Goal: Obtain resource: Obtain resource

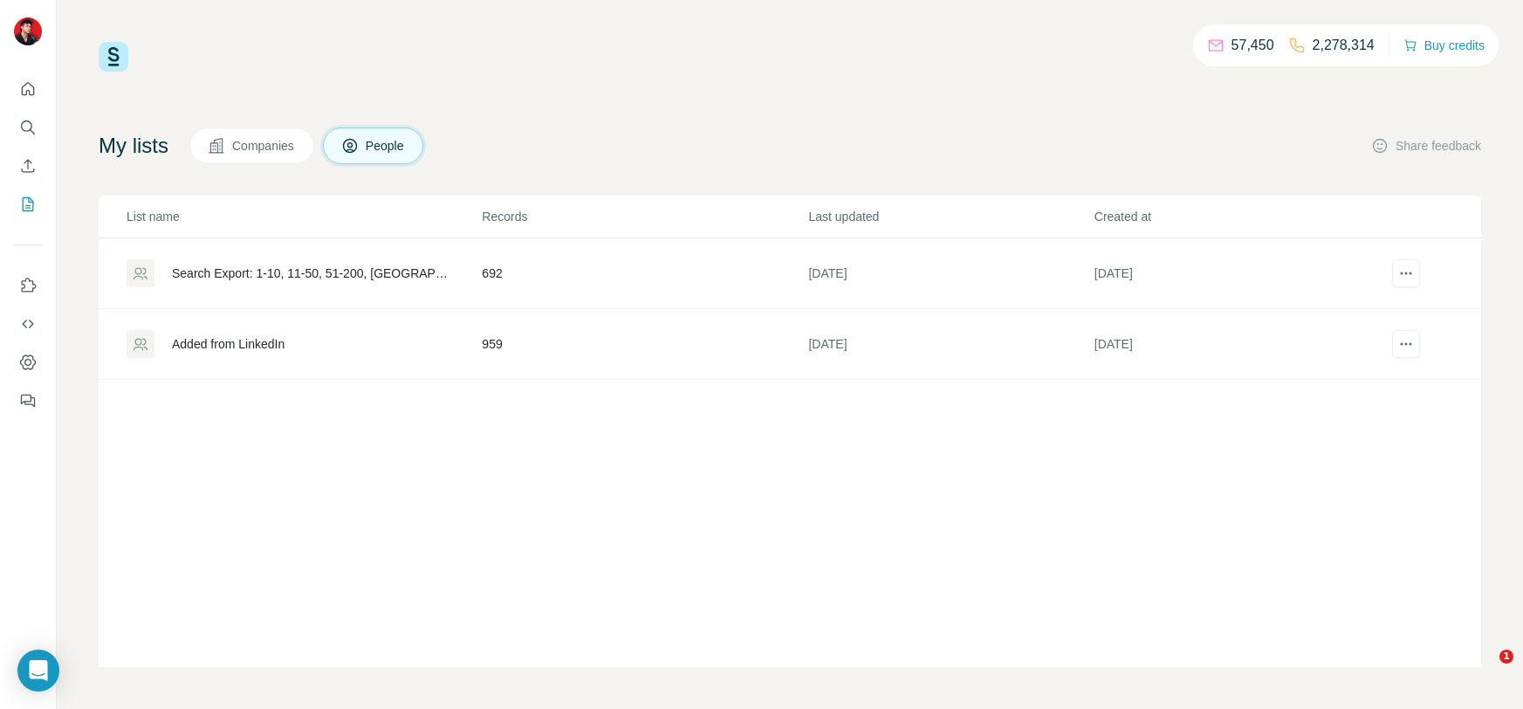
click at [243, 267] on div "Search Export: 1-10, 11-50, 51-200, [GEOGRAPHIC_DATA], Directeur de la technolo…" at bounding box center [312, 272] width 280 height 17
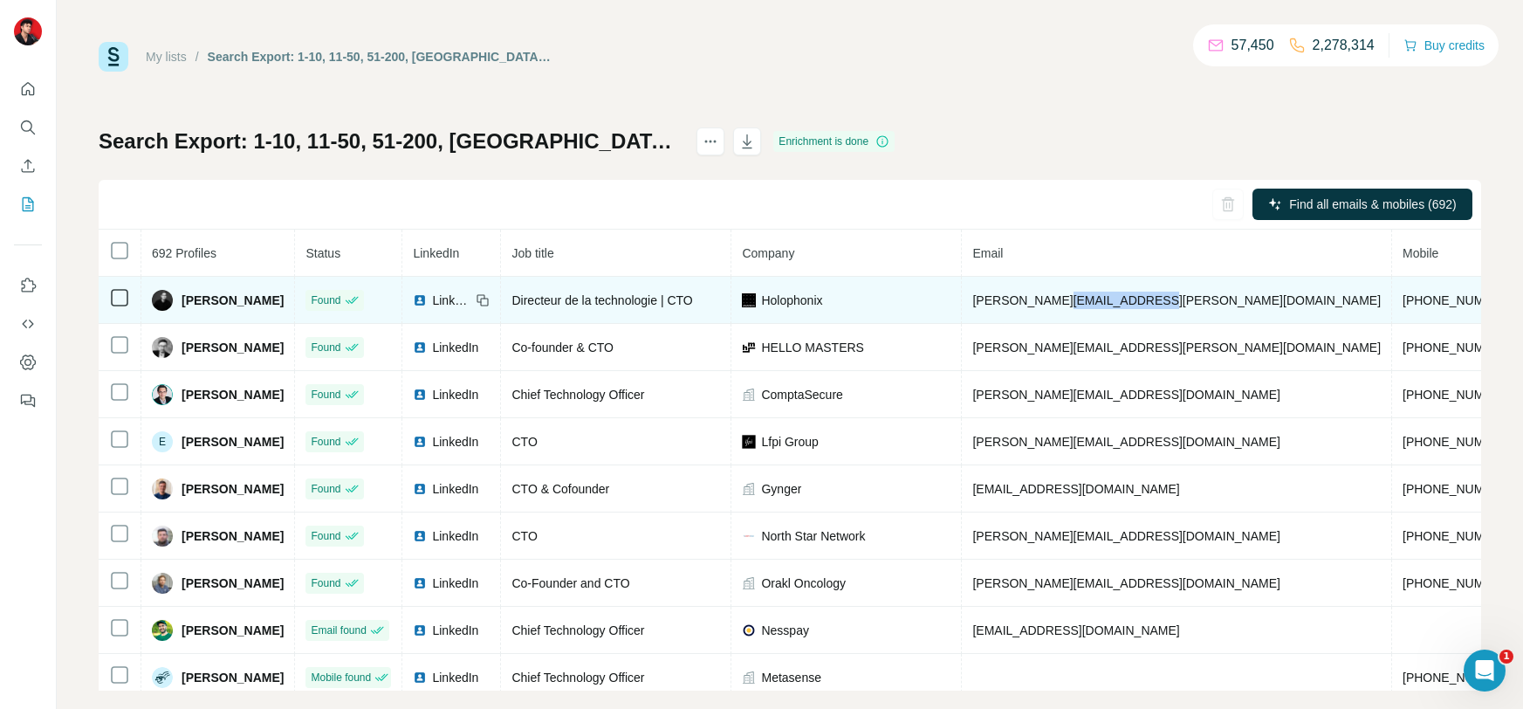
drag, startPoint x: 1140, startPoint y: 298, endPoint x: 1060, endPoint y: 293, distance: 80.4
click at [1060, 293] on td "[PERSON_NAME][EMAIL_ADDRESS][PERSON_NAME][DOMAIN_NAME]" at bounding box center [1177, 300] width 430 height 47
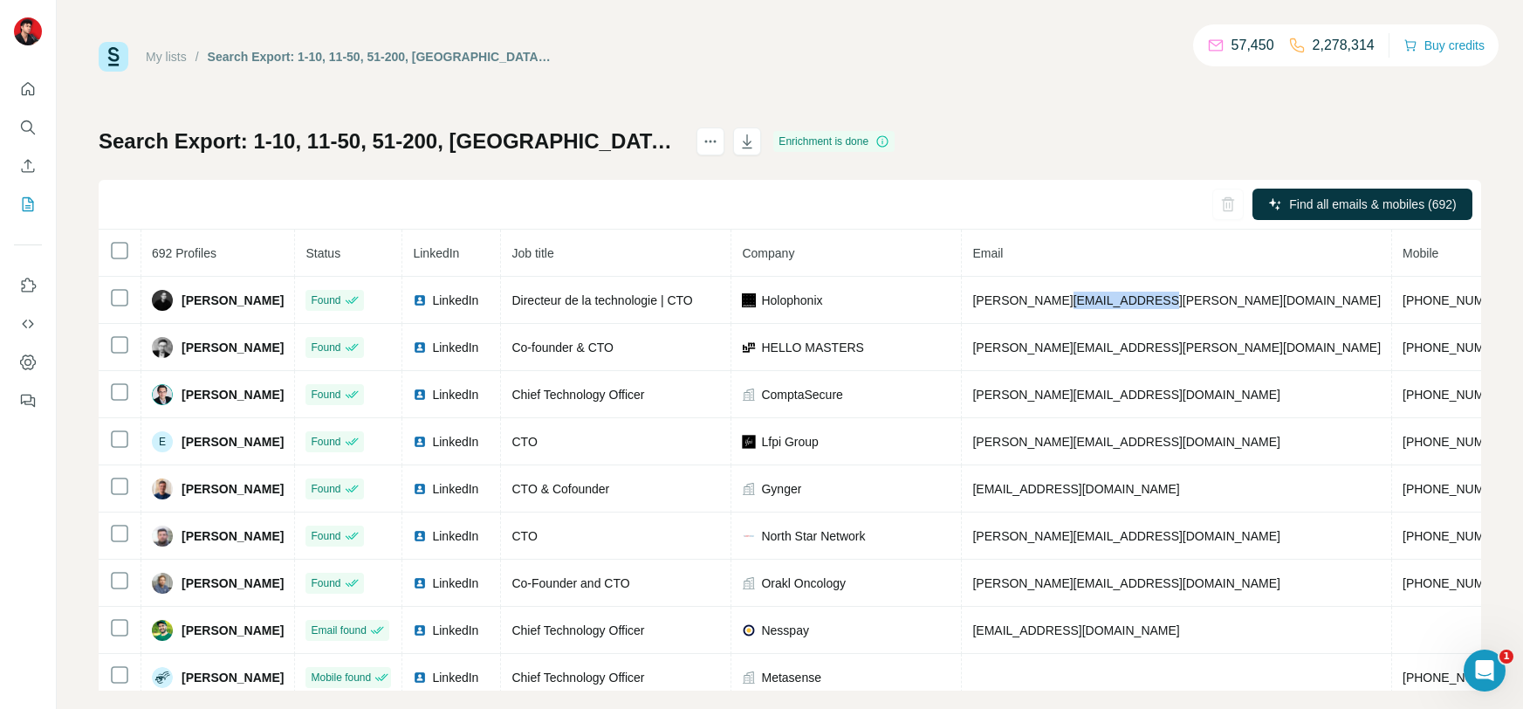
copy span "[DOMAIN_NAME]"
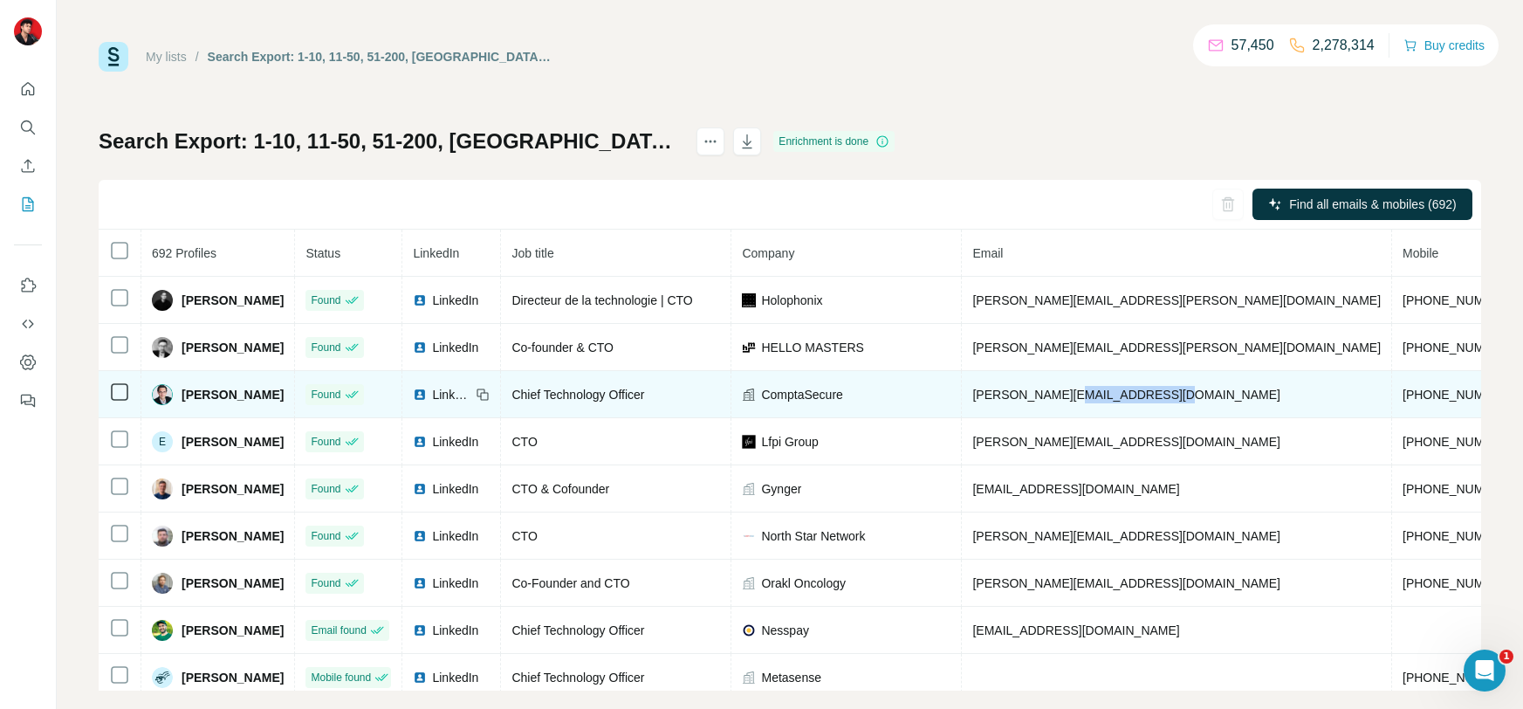
drag, startPoint x: 1156, startPoint y: 390, endPoint x: 1059, endPoint y: 390, distance: 96.9
click at [1059, 390] on td "[PERSON_NAME][EMAIL_ADDRESS][DOMAIN_NAME]" at bounding box center [1177, 394] width 430 height 47
click at [1159, 404] on td "[PERSON_NAME][EMAIL_ADDRESS][DOMAIN_NAME]" at bounding box center [1177, 394] width 430 height 47
drag, startPoint x: 1169, startPoint y: 399, endPoint x: 1065, endPoint y: 384, distance: 105.8
click at [1065, 384] on td "[PERSON_NAME][EMAIL_ADDRESS][DOMAIN_NAME]" at bounding box center [1177, 394] width 430 height 47
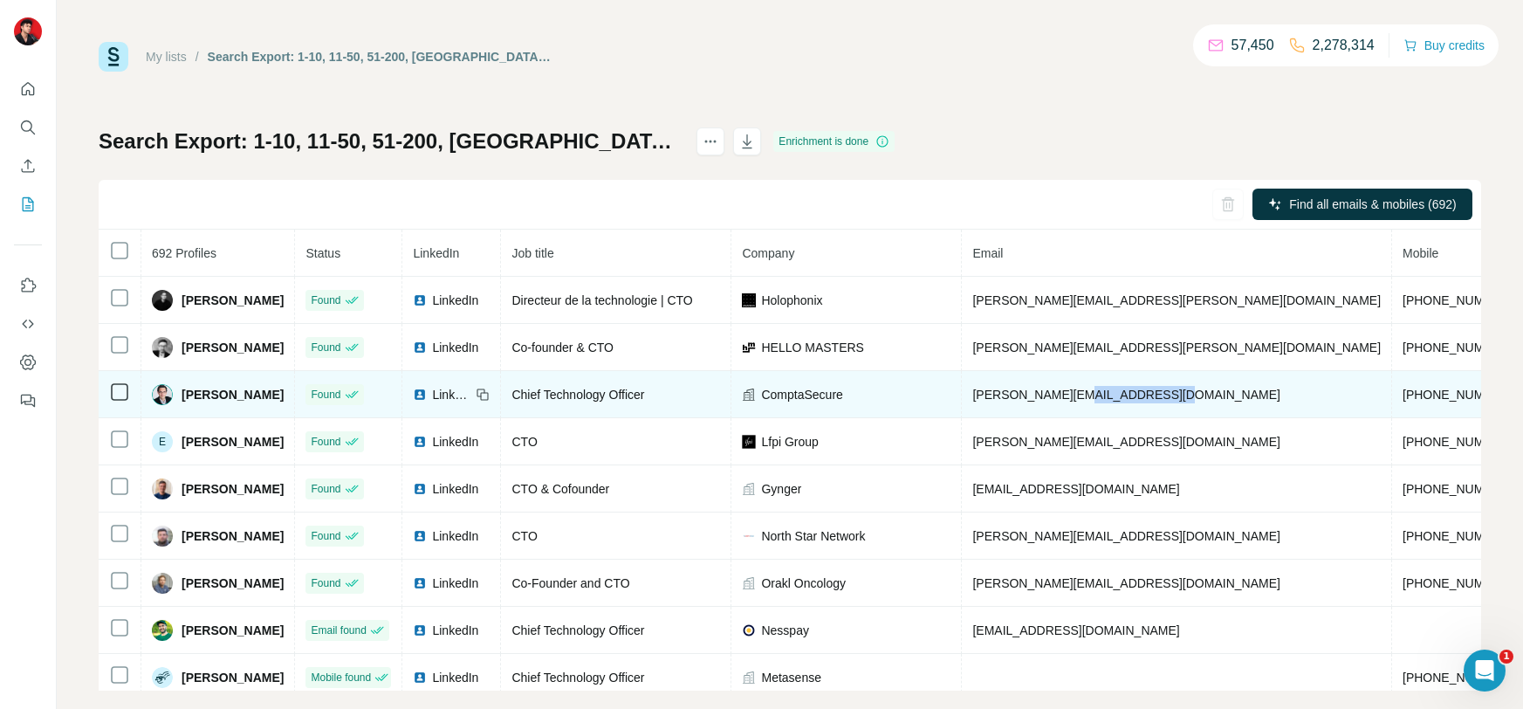
click at [1126, 390] on span "[PERSON_NAME][EMAIL_ADDRESS][DOMAIN_NAME]" at bounding box center [1125, 394] width 307 height 14
click at [1168, 397] on td "[PERSON_NAME][EMAIL_ADDRESS][DOMAIN_NAME]" at bounding box center [1177, 394] width 430 height 47
drag, startPoint x: 1161, startPoint y: 393, endPoint x: 1059, endPoint y: 391, distance: 102.1
click at [1059, 391] on td "[PERSON_NAME][EMAIL_ADDRESS][DOMAIN_NAME]" at bounding box center [1177, 394] width 430 height 47
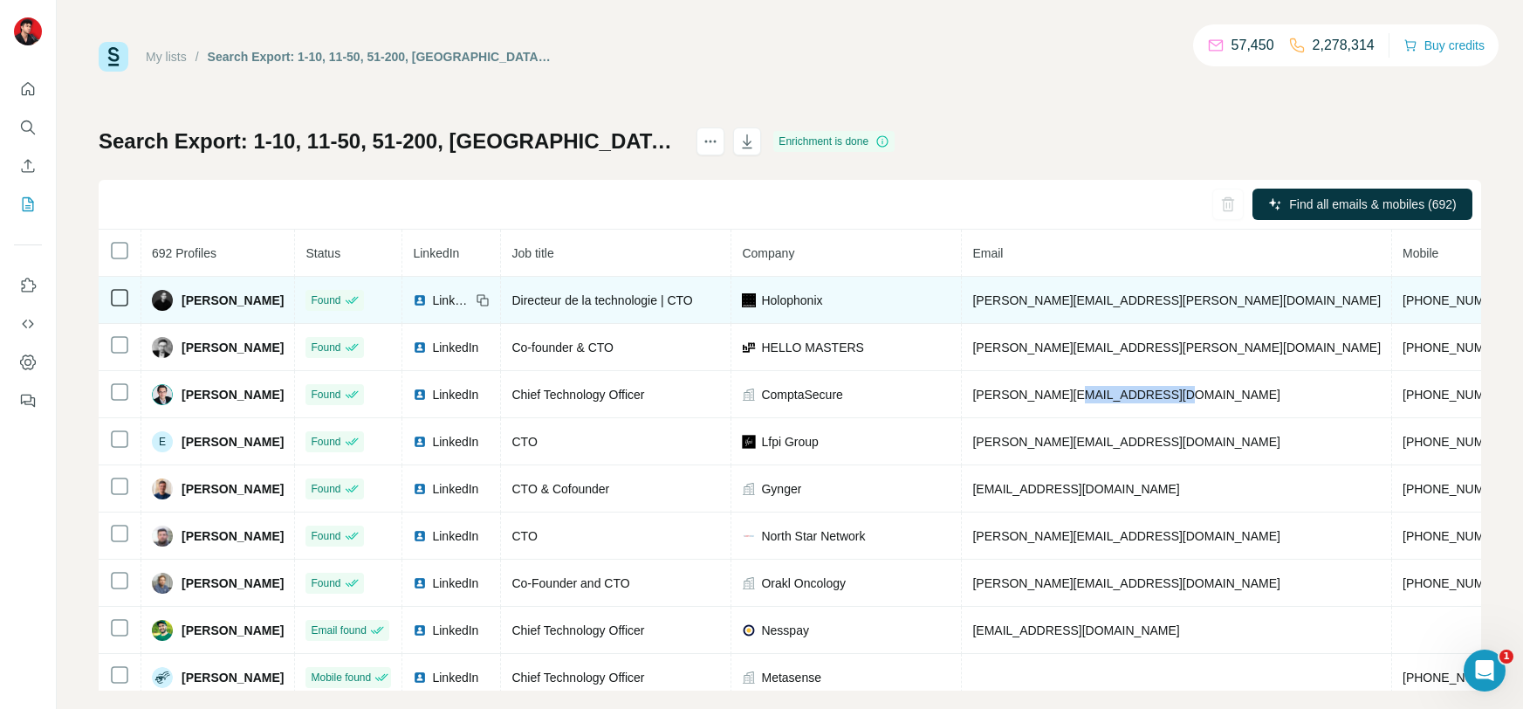
copy span "[DOMAIN_NAME]"
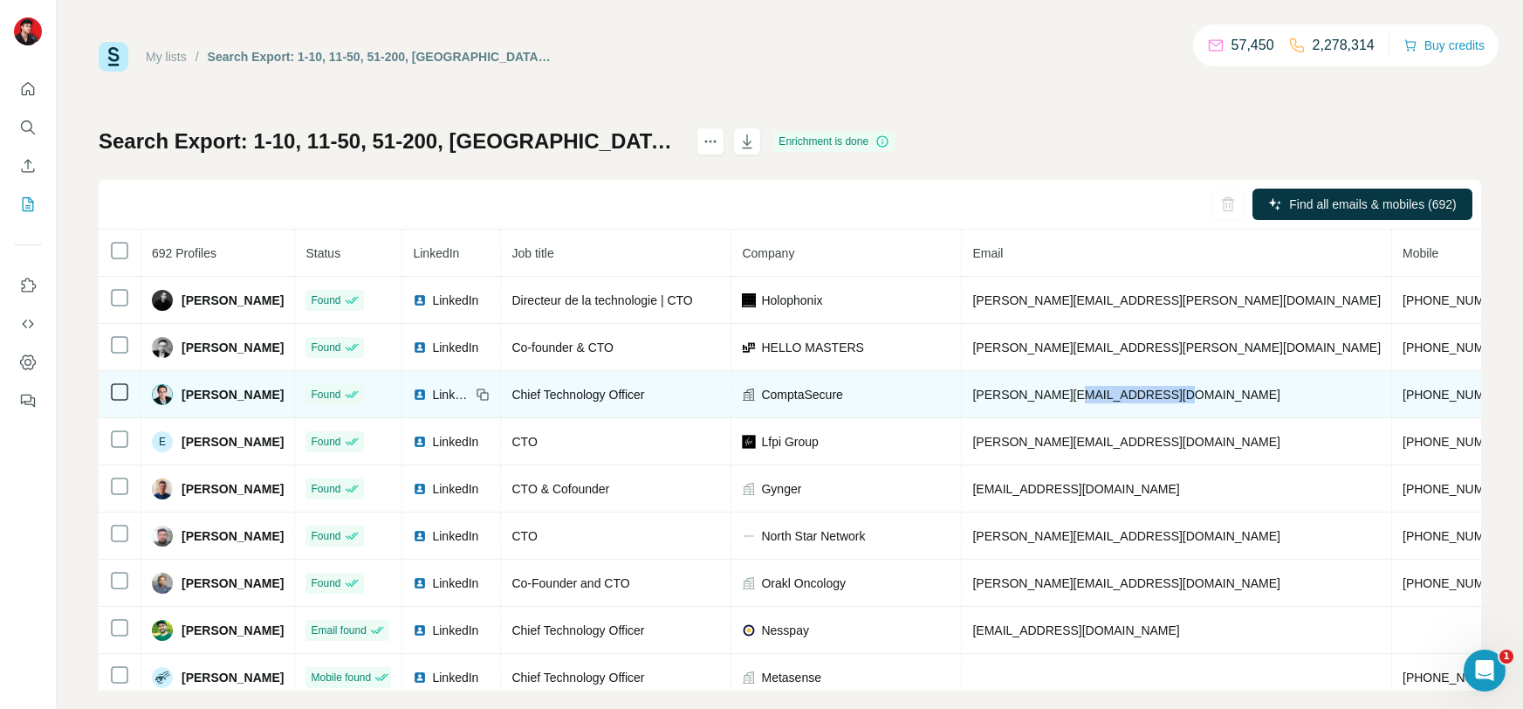
drag, startPoint x: 181, startPoint y: 394, endPoint x: 271, endPoint y: 394, distance: 89.9
click at [271, 394] on div "[PERSON_NAME]" at bounding box center [218, 394] width 132 height 21
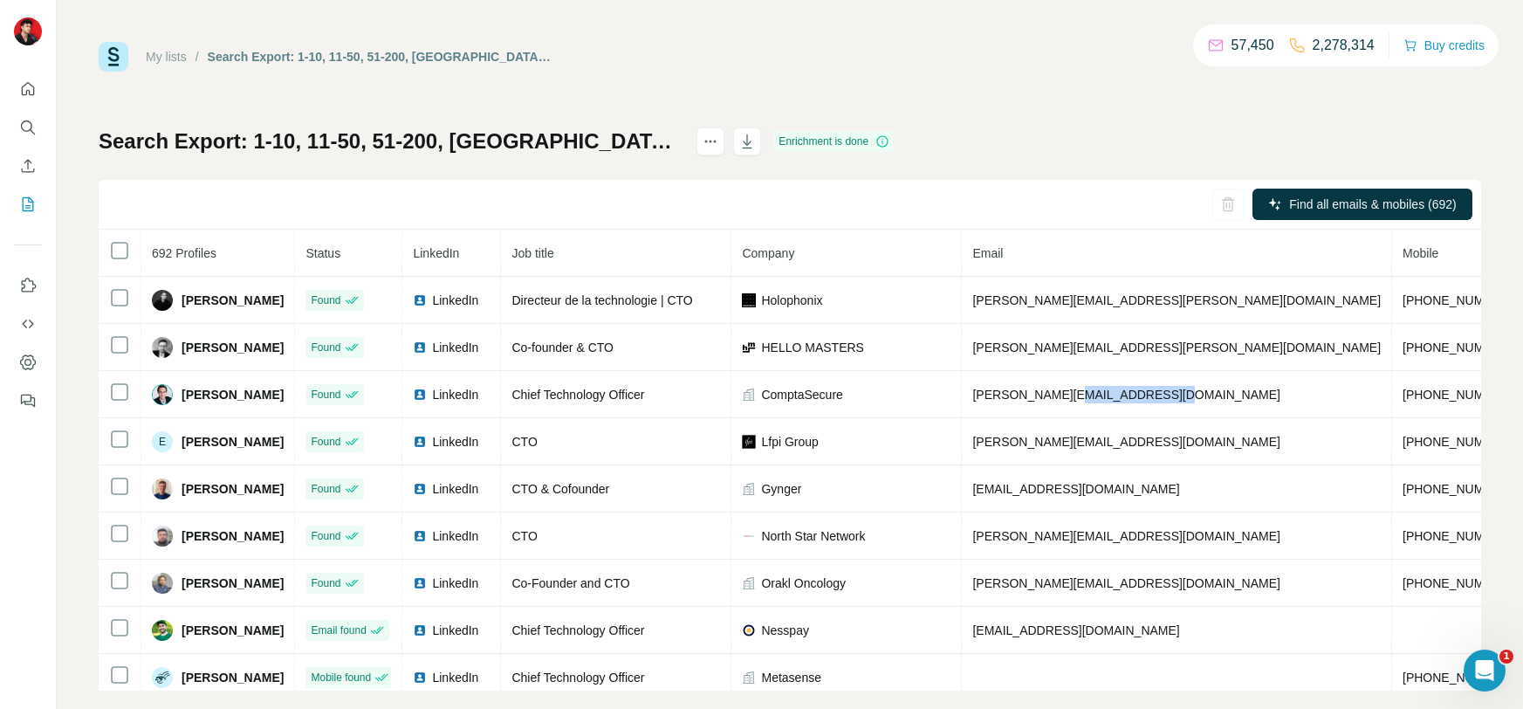
copy span "[PERSON_NAME]"
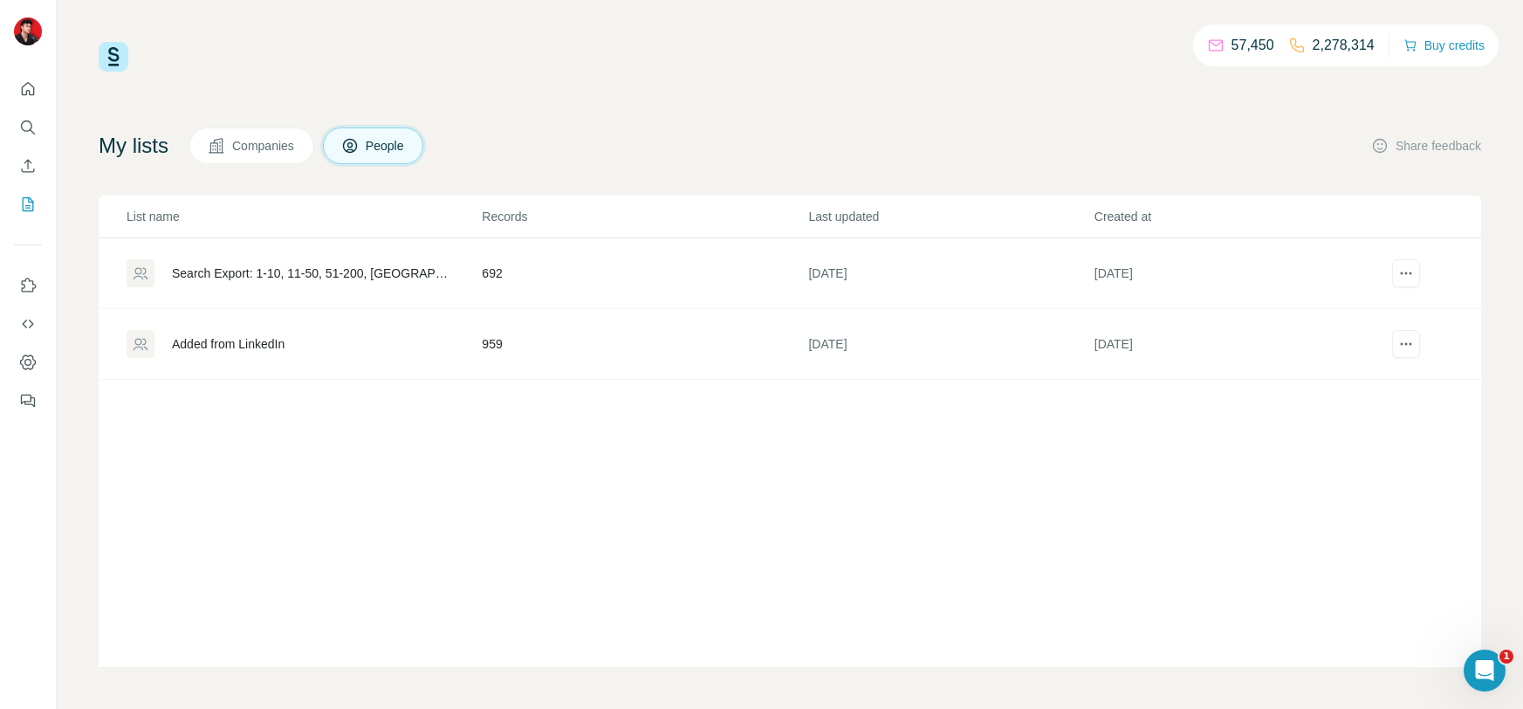
click at [388, 353] on div "Added from LinkedIn" at bounding box center [303, 344] width 353 height 28
click at [311, 264] on div "Search Export: 1-10, 11-50, 51-200, [GEOGRAPHIC_DATA], Directeur de la technolo…" at bounding box center [312, 272] width 280 height 17
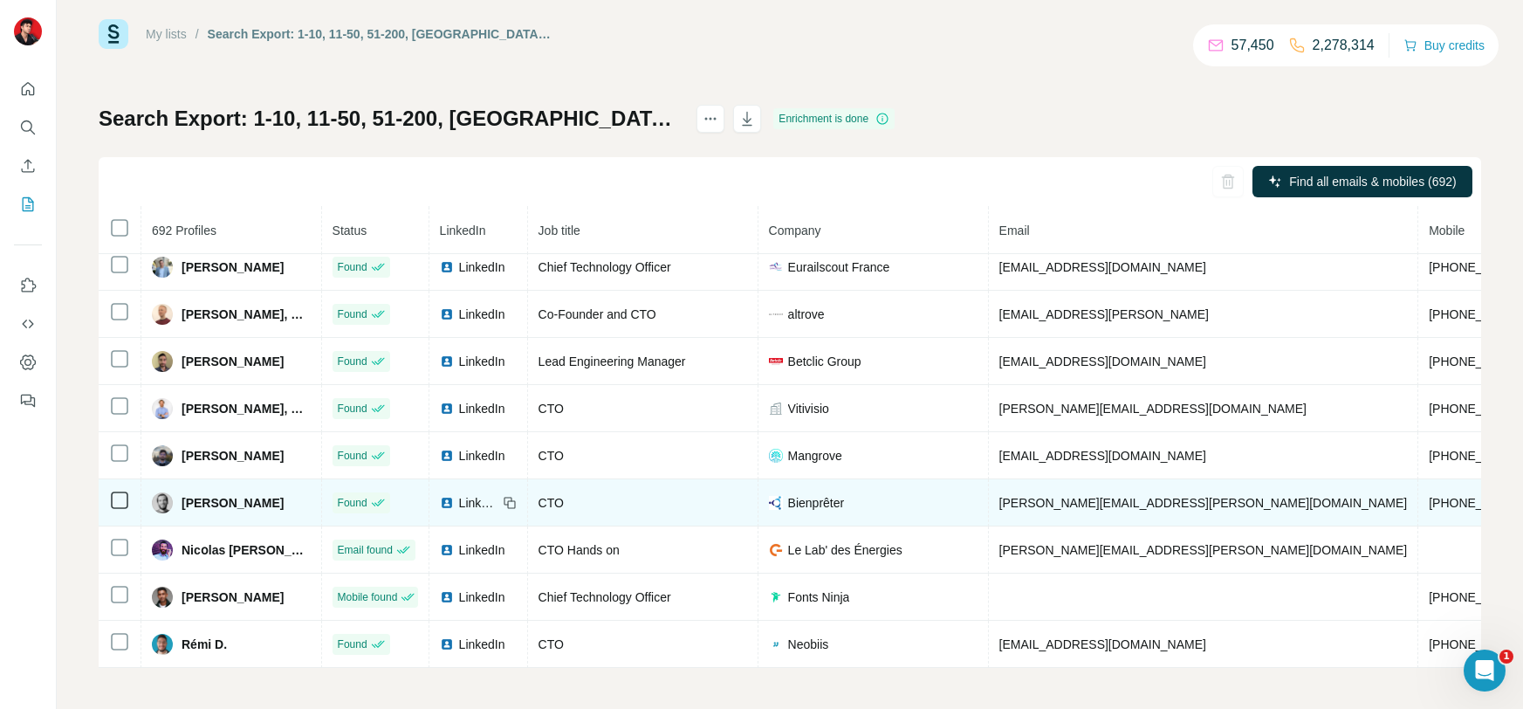
scroll to position [2462, 0]
drag, startPoint x: 1184, startPoint y: 516, endPoint x: 1095, endPoint y: 511, distance: 89.2
click at [1095, 511] on td "[PERSON_NAME][EMAIL_ADDRESS][PERSON_NAME][DOMAIN_NAME]" at bounding box center [1204, 501] width 430 height 47
copy span "[DOMAIN_NAME]"
drag, startPoint x: 307, startPoint y: 511, endPoint x: 184, endPoint y: 511, distance: 123.1
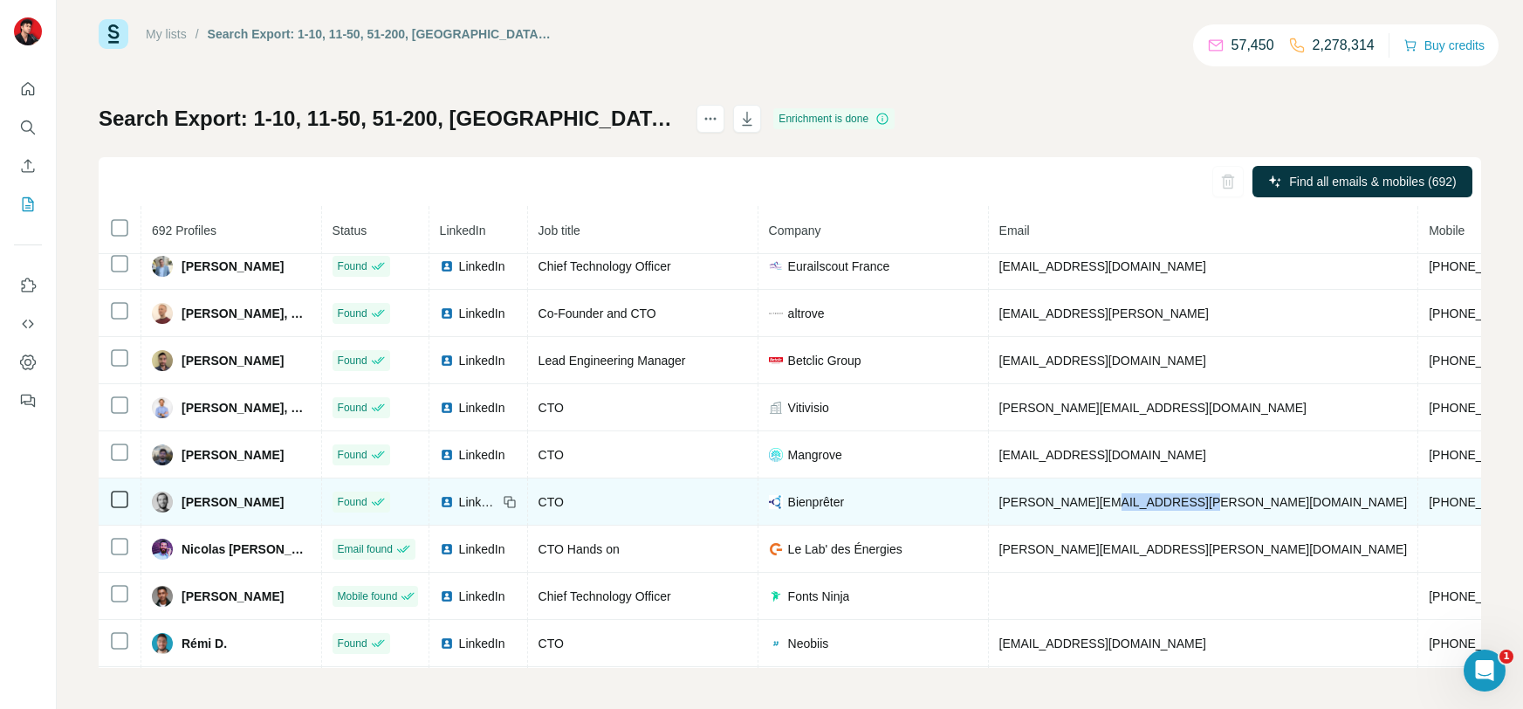
click at [184, 511] on td "[PERSON_NAME]" at bounding box center [231, 501] width 181 height 47
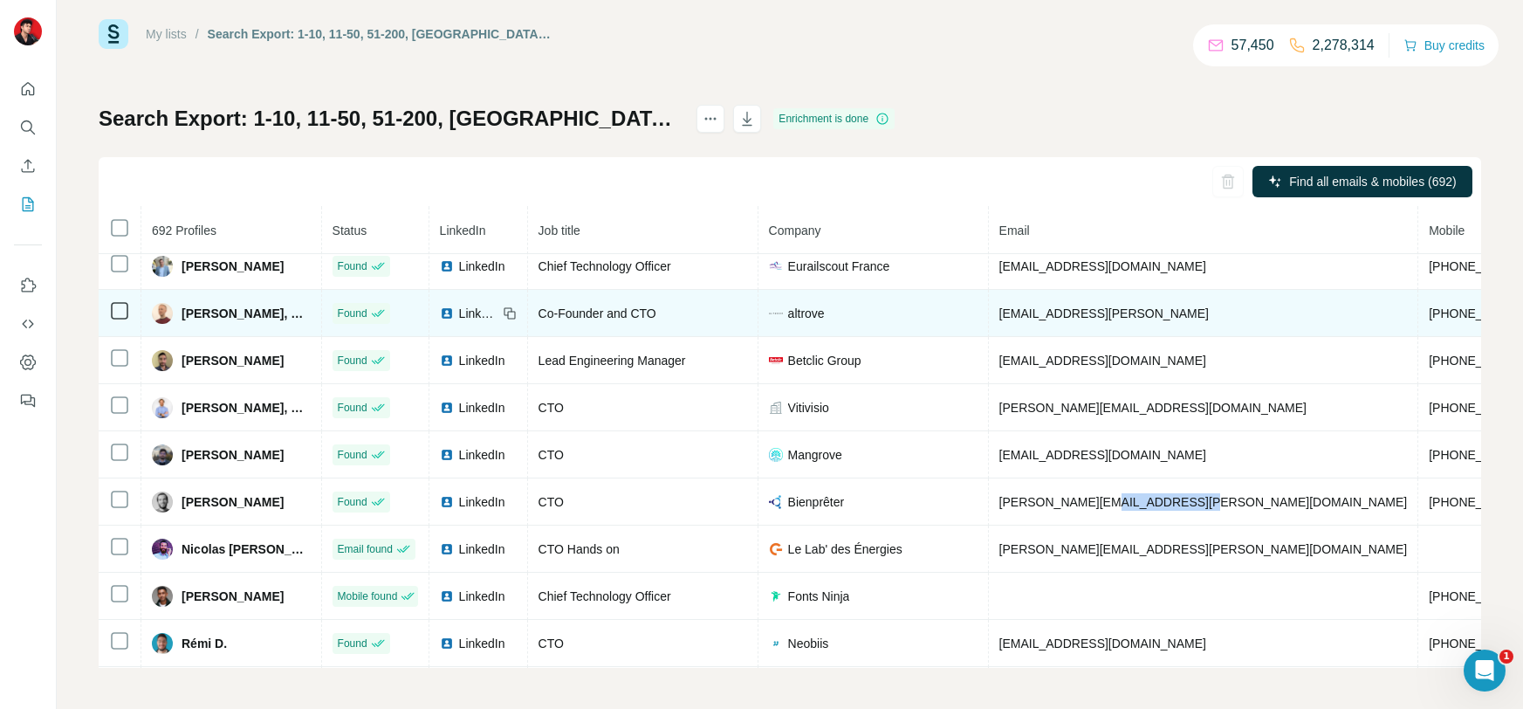
copy span "[PERSON_NAME]"
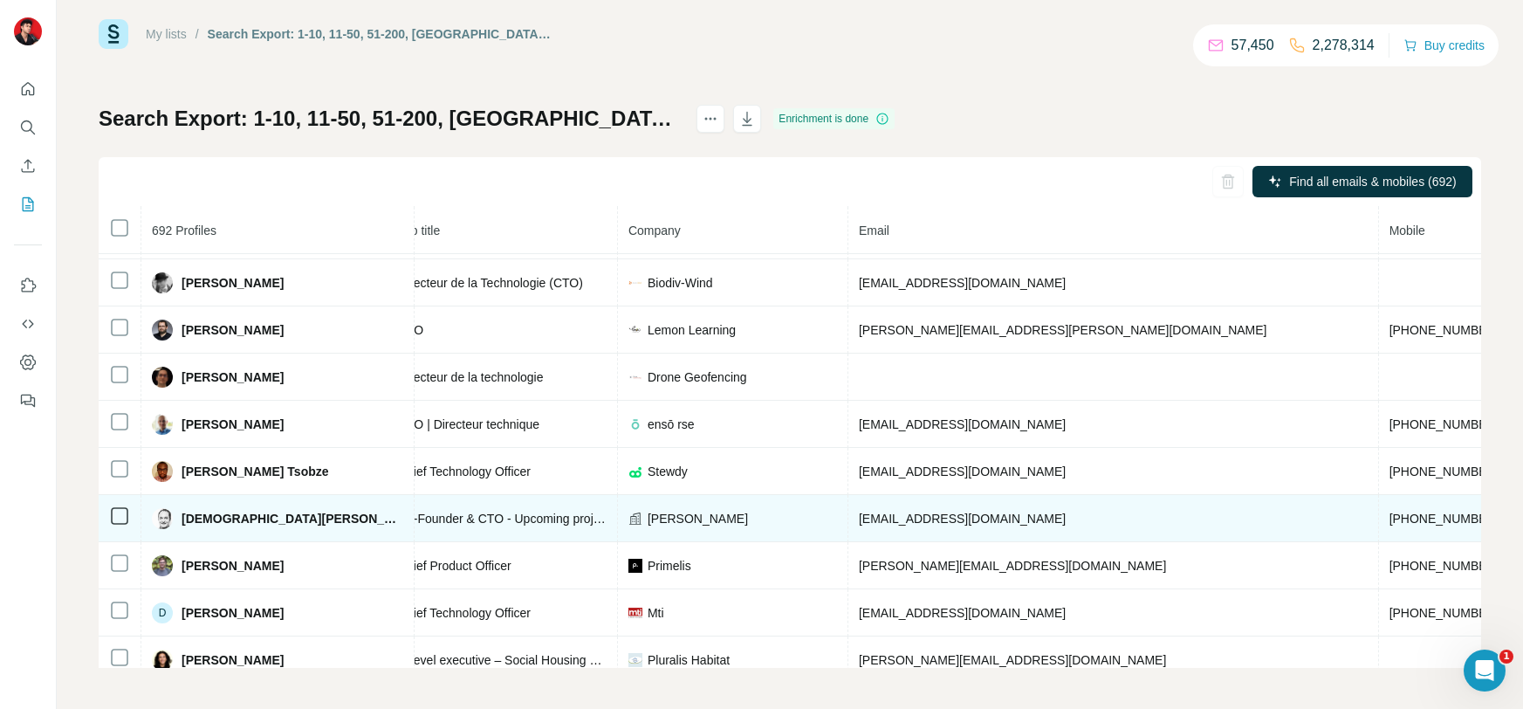
scroll to position [4331, 0]
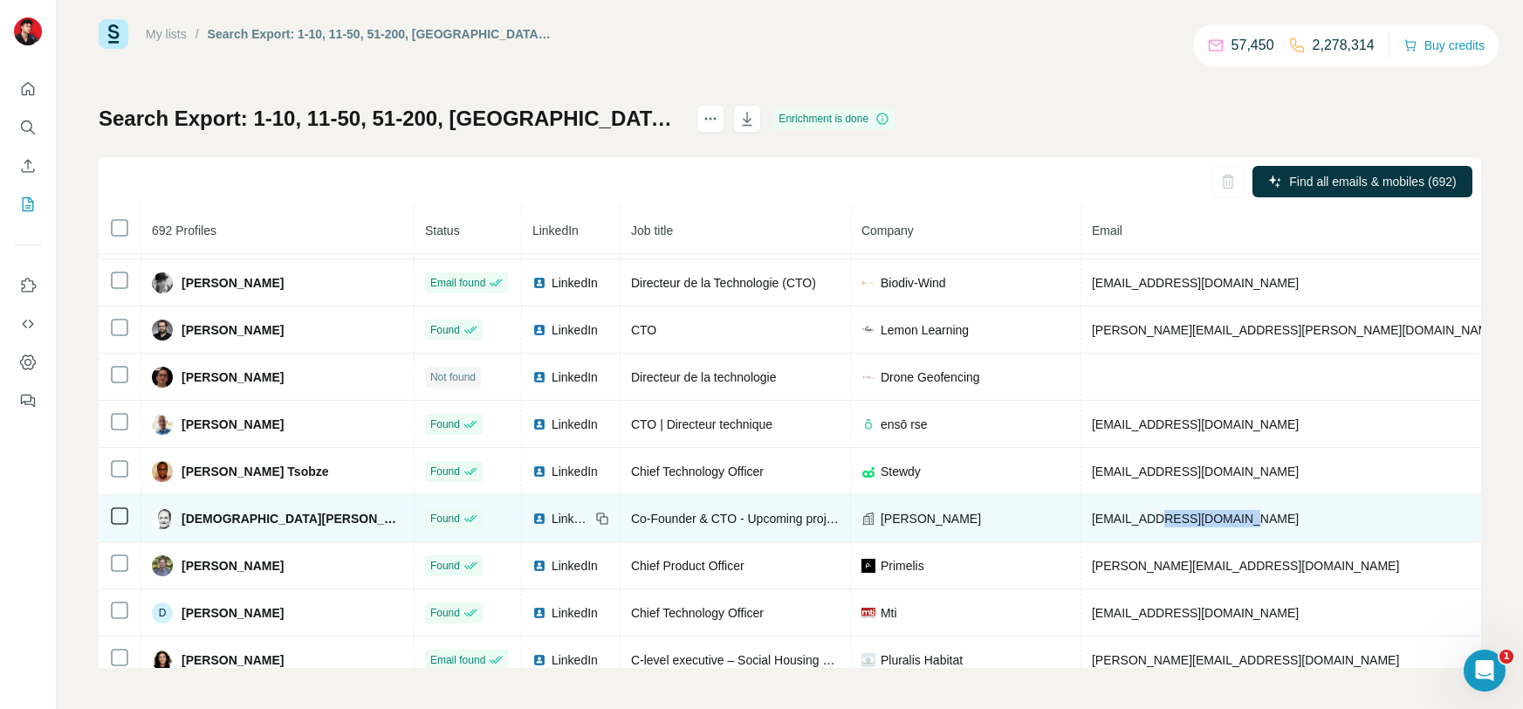
drag, startPoint x: 1139, startPoint y: 547, endPoint x: 1058, endPoint y: 543, distance: 81.3
click at [1081, 542] on td "[EMAIL_ADDRESS][DOMAIN_NAME]" at bounding box center [1346, 518] width 531 height 47
copy span "[DOMAIN_NAME]"
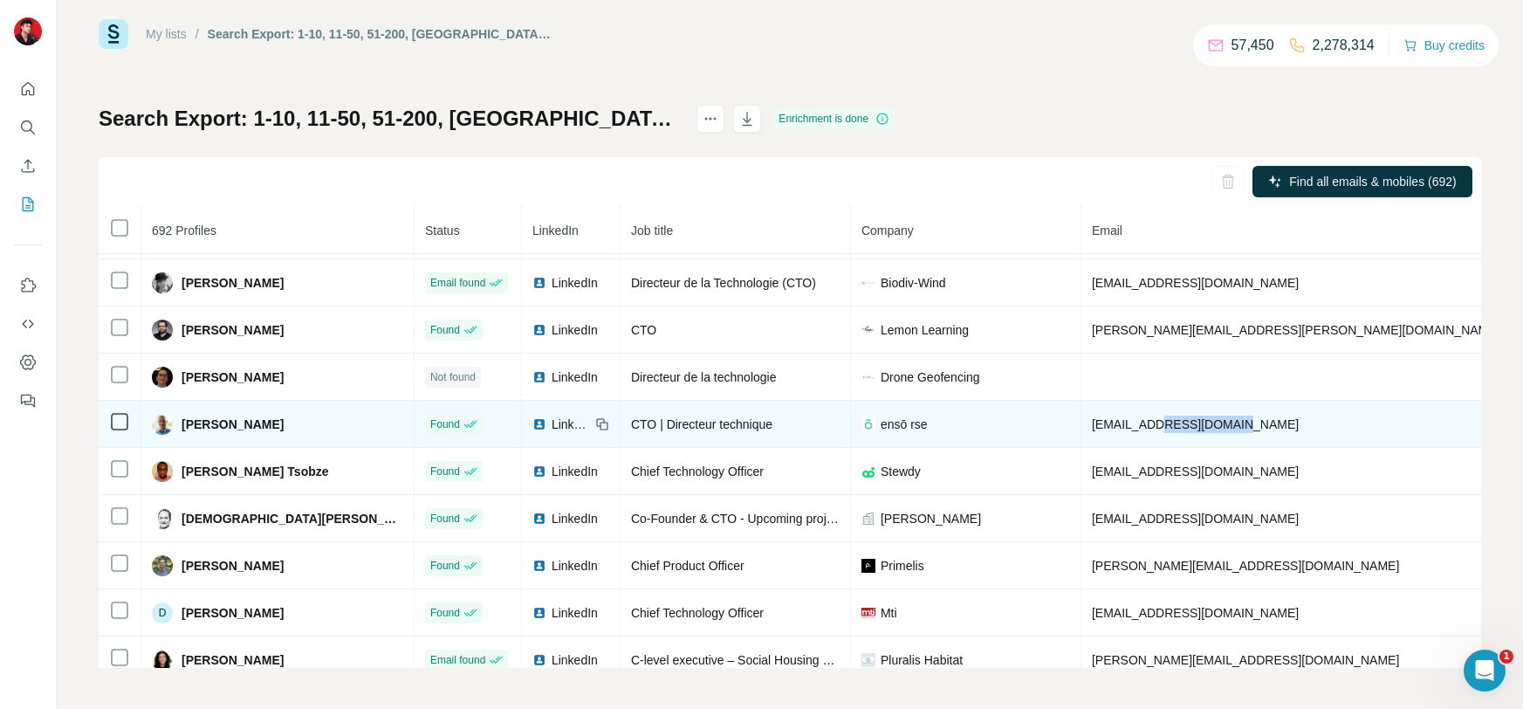
drag, startPoint x: 1145, startPoint y: 454, endPoint x: 1058, endPoint y: 454, distance: 87.3
click at [1081, 448] on td "[EMAIL_ADDRESS][DOMAIN_NAME]" at bounding box center [1346, 424] width 531 height 47
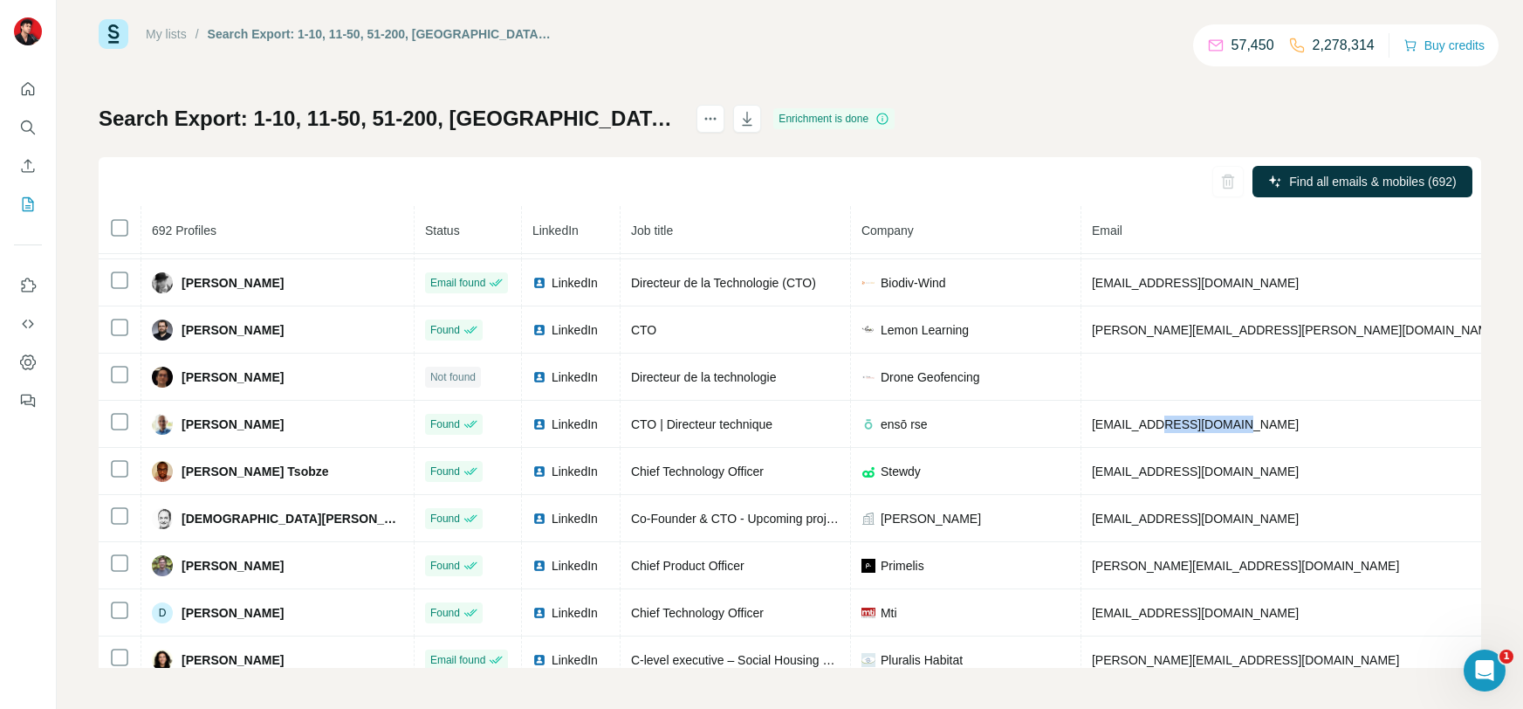
copy span "[DOMAIN_NAME]"
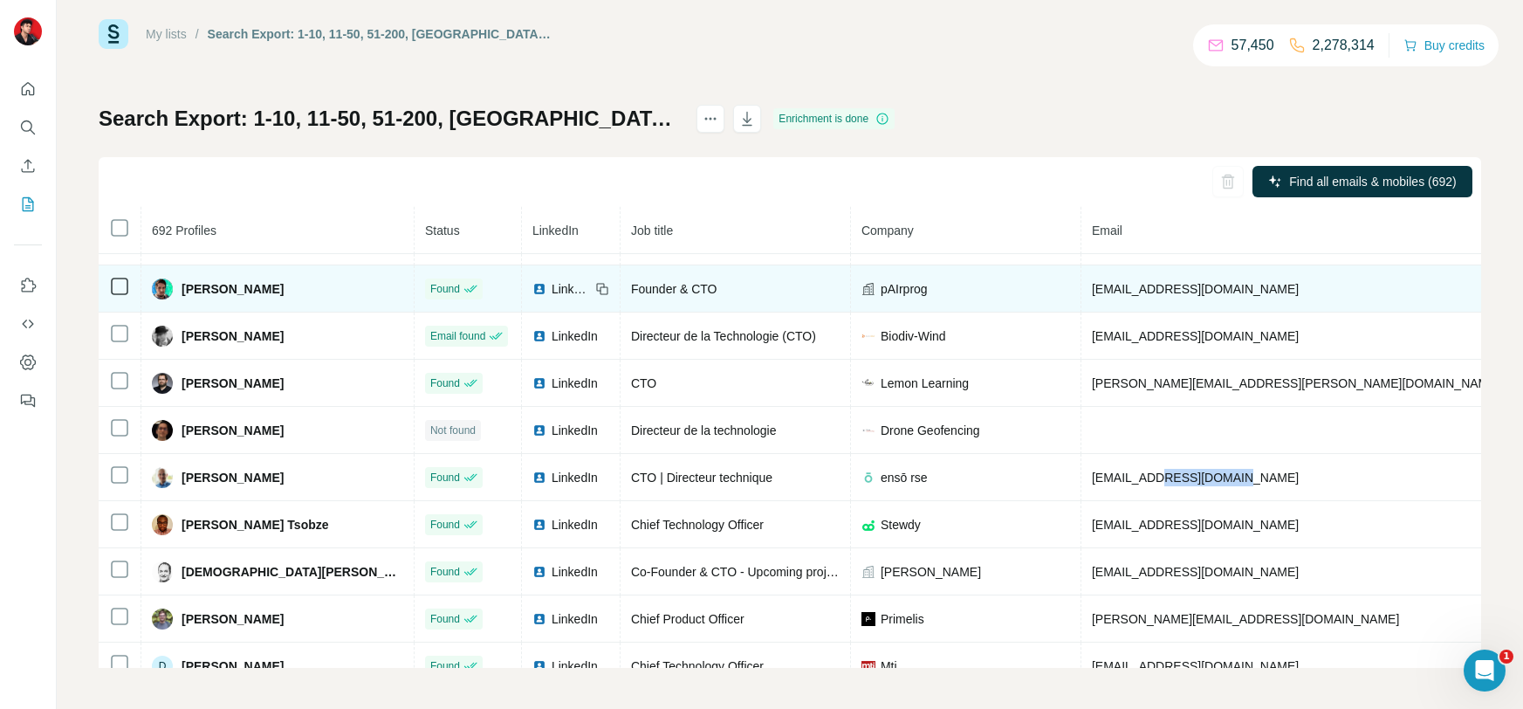
scroll to position [4276, 0]
drag, startPoint x: 1114, startPoint y: 319, endPoint x: 1048, endPoint y: 319, distance: 65.5
click at [1081, 314] on td "[EMAIL_ADDRESS][DOMAIN_NAME]" at bounding box center [1346, 290] width 531 height 47
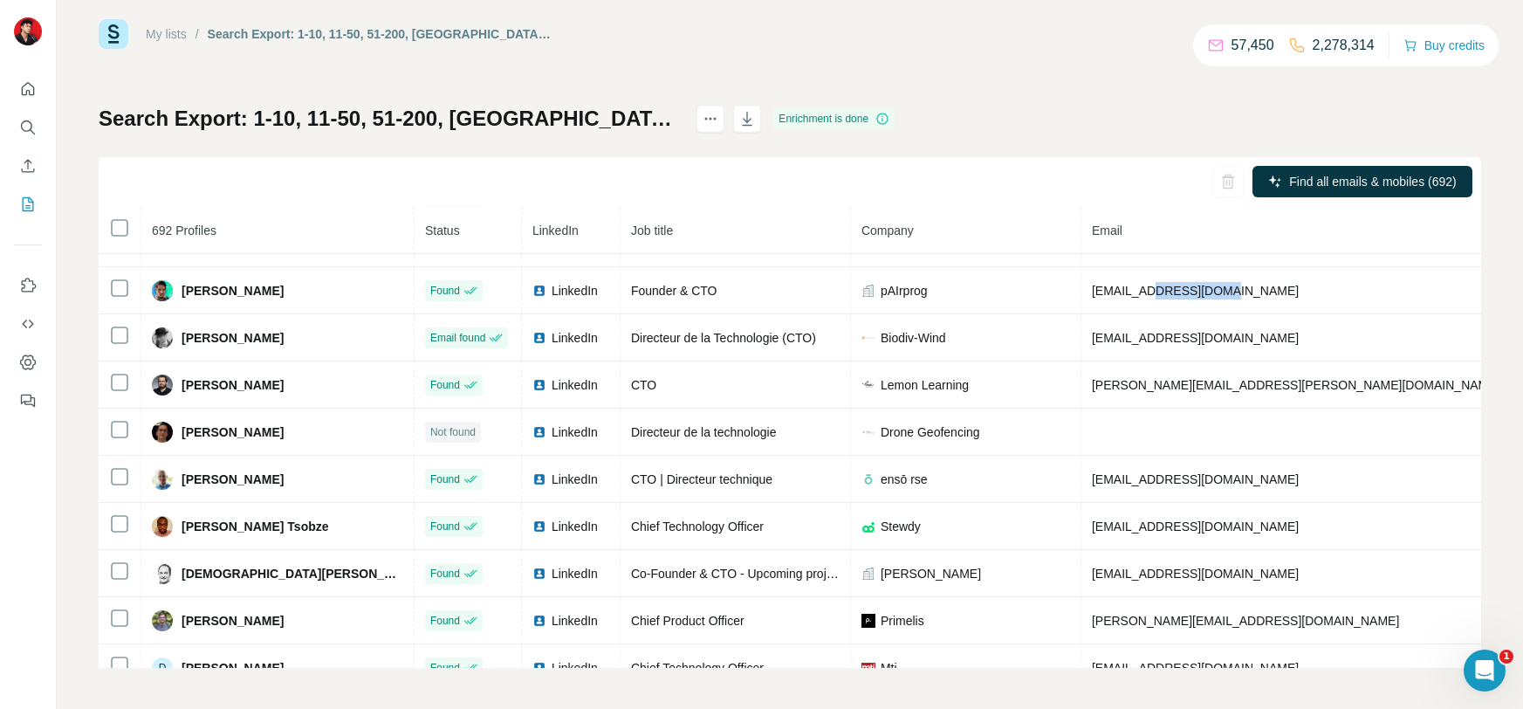
copy span "[DOMAIN_NAME]"
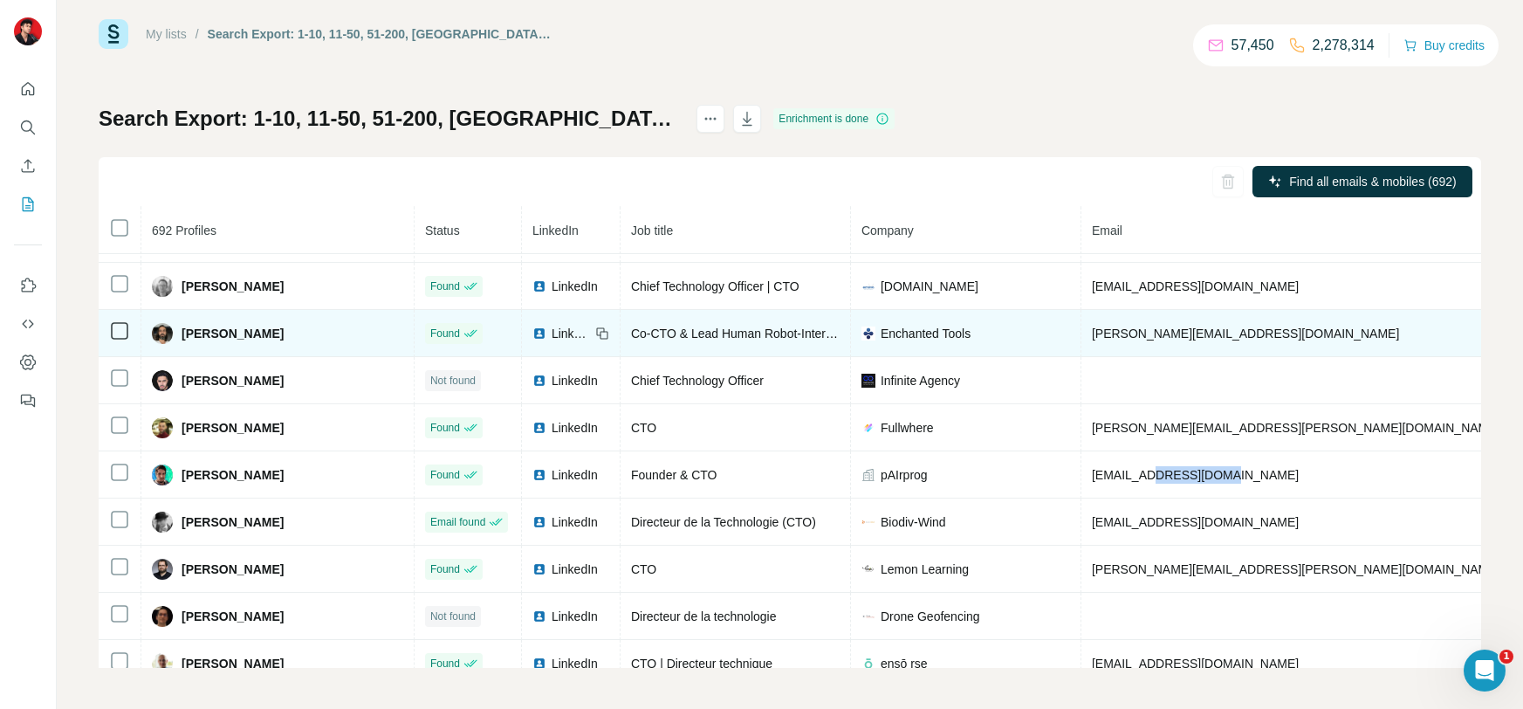
scroll to position [4089, 0]
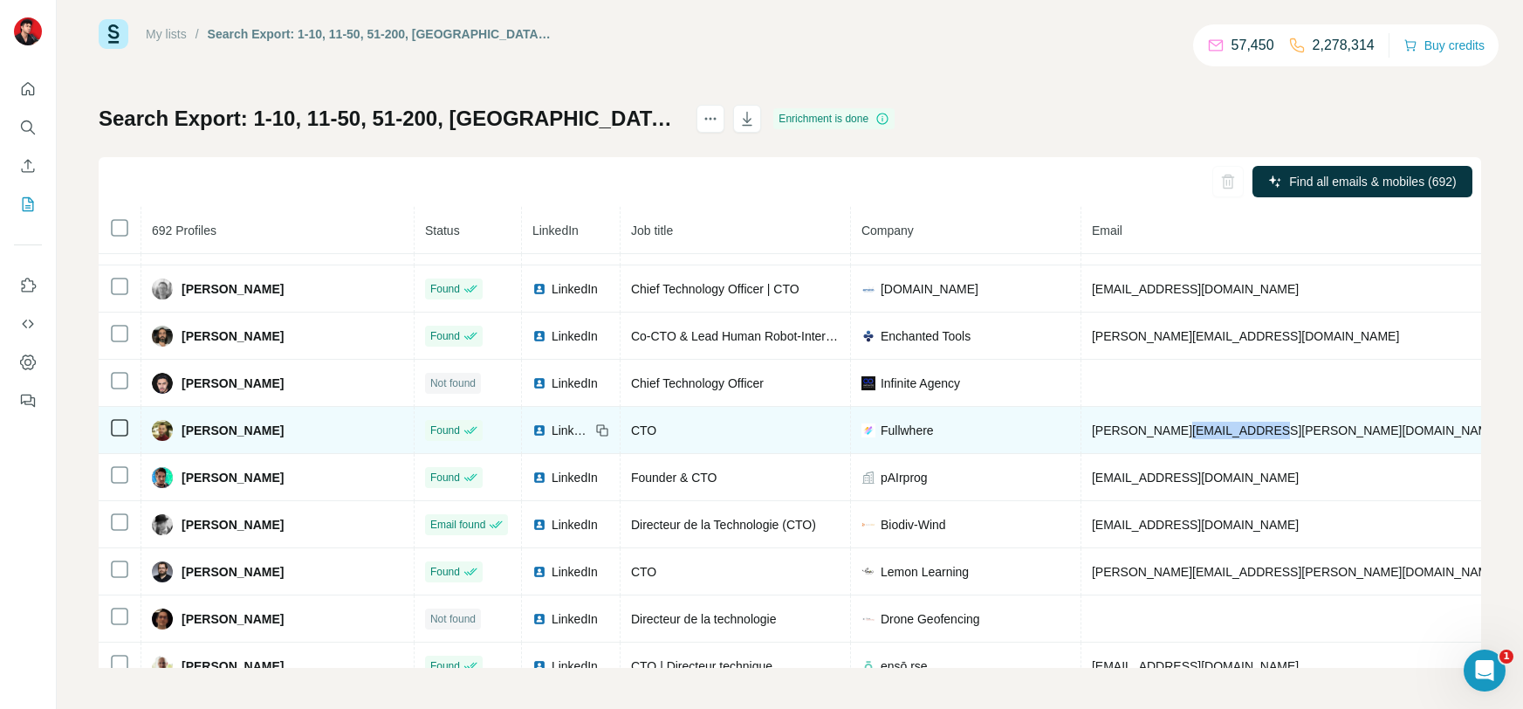
drag, startPoint x: 1176, startPoint y: 457, endPoint x: 1080, endPoint y: 455, distance: 96.0
click at [1081, 454] on td "[PERSON_NAME][EMAIL_ADDRESS][PERSON_NAME][DOMAIN_NAME]" at bounding box center [1346, 430] width 531 height 47
